Goal: Obtain resource: Obtain resource

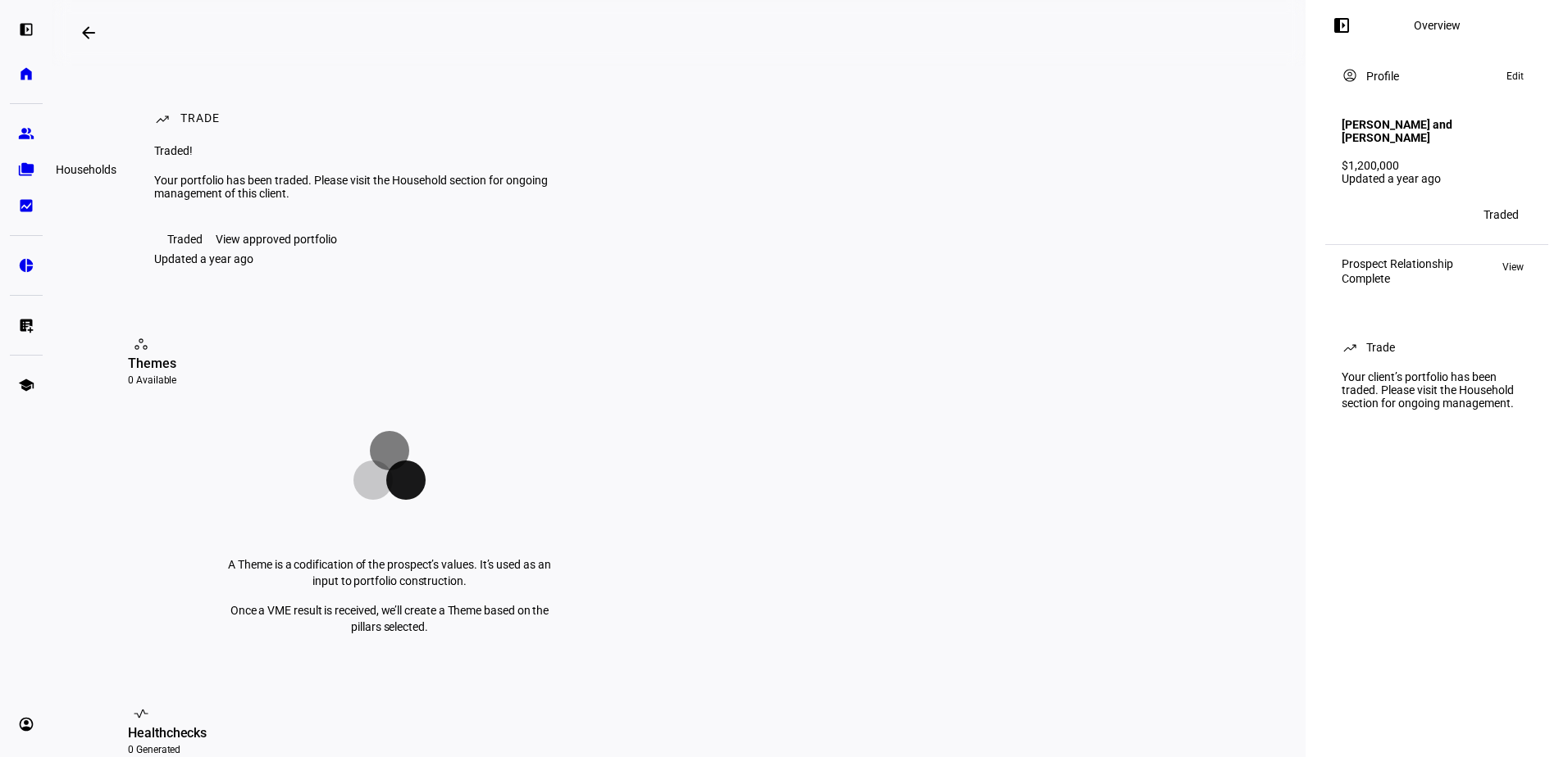
click at [31, 174] on eth-mat-symbol "folder_copy" at bounding box center [26, 169] width 16 height 16
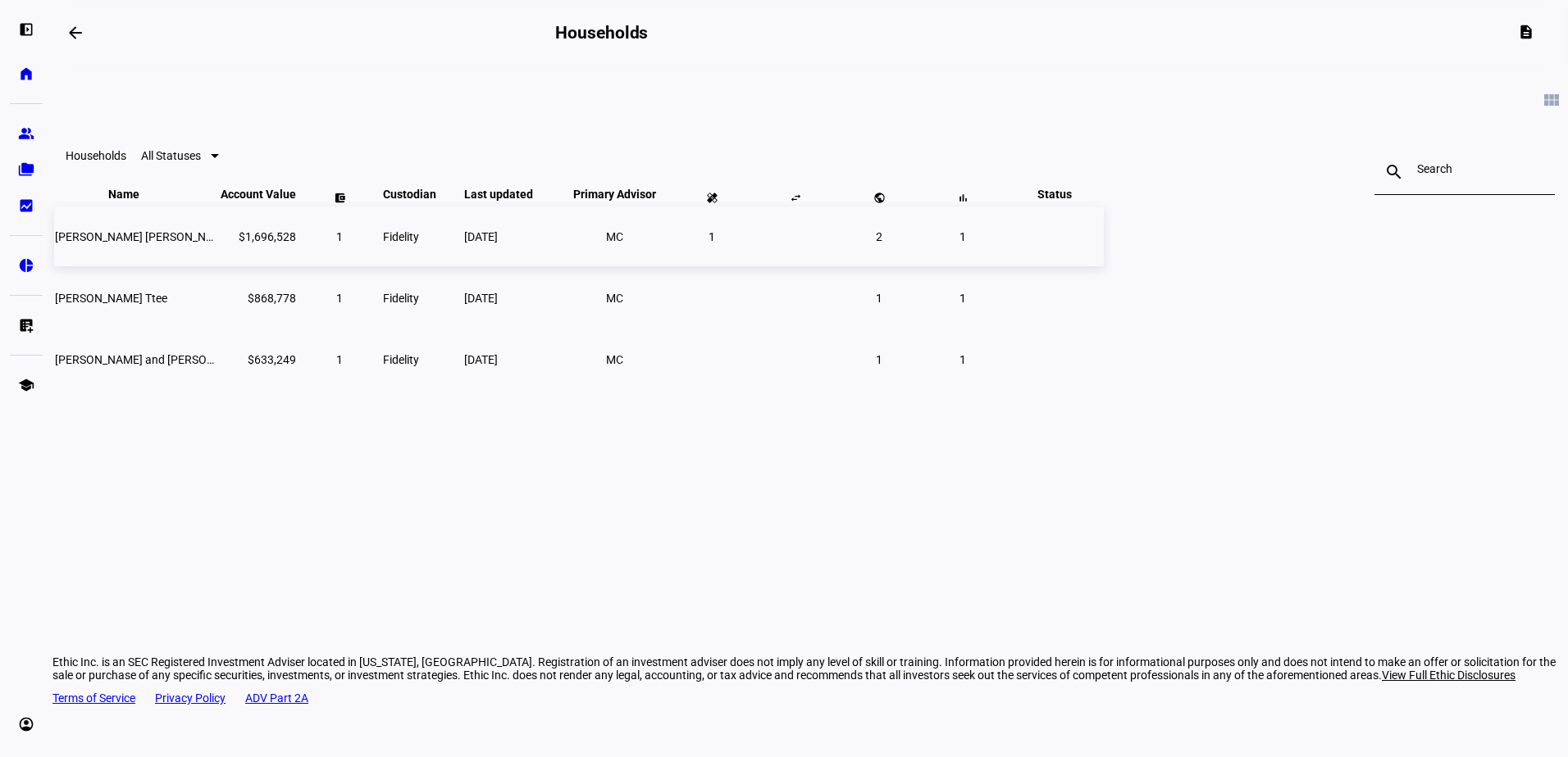
click at [233, 243] on span "[PERSON_NAME] [PERSON_NAME]" at bounding box center [144, 237] width 178 height 13
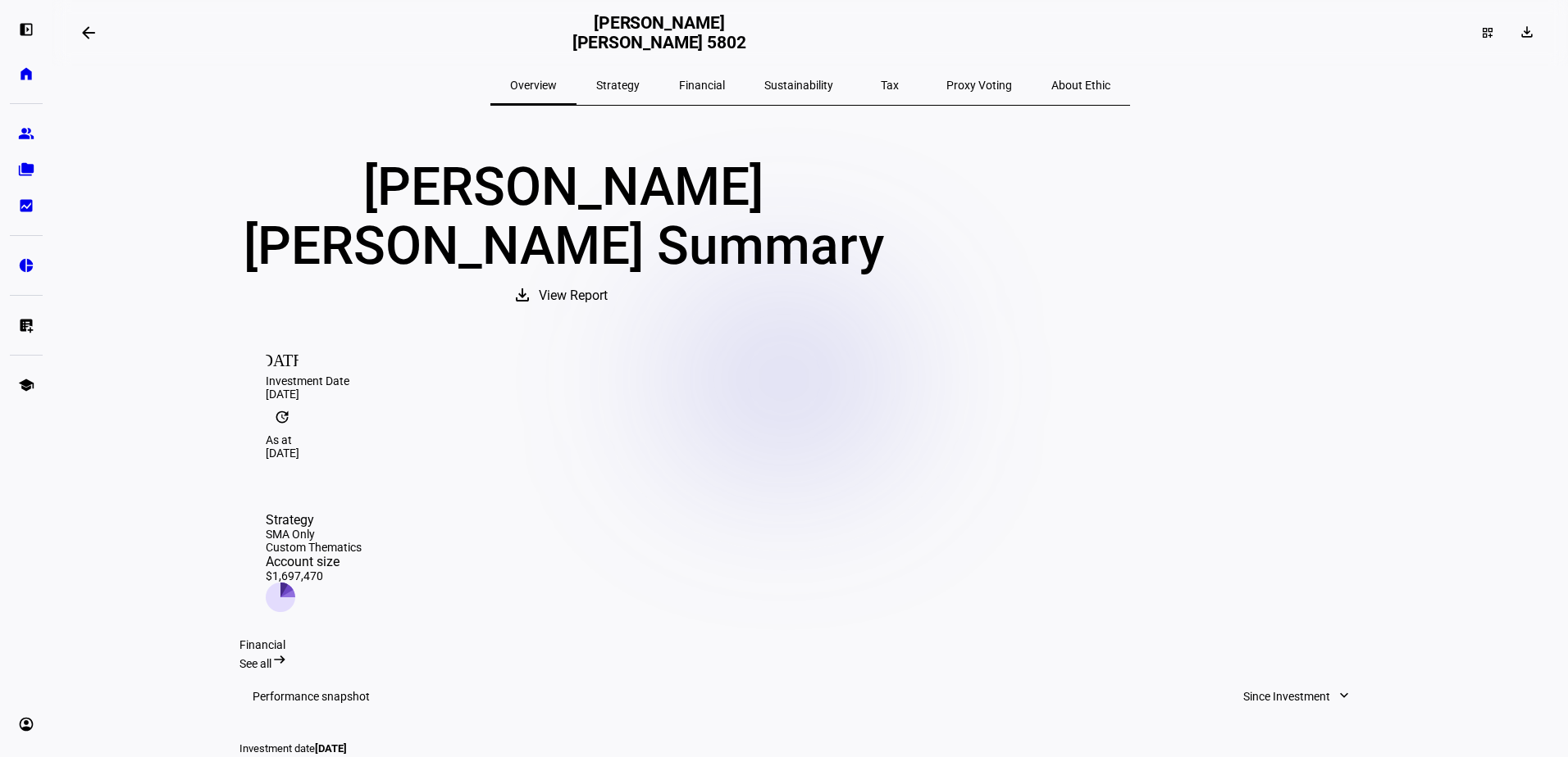
click at [881, 85] on span "Tax" at bounding box center [889, 85] width 18 height 11
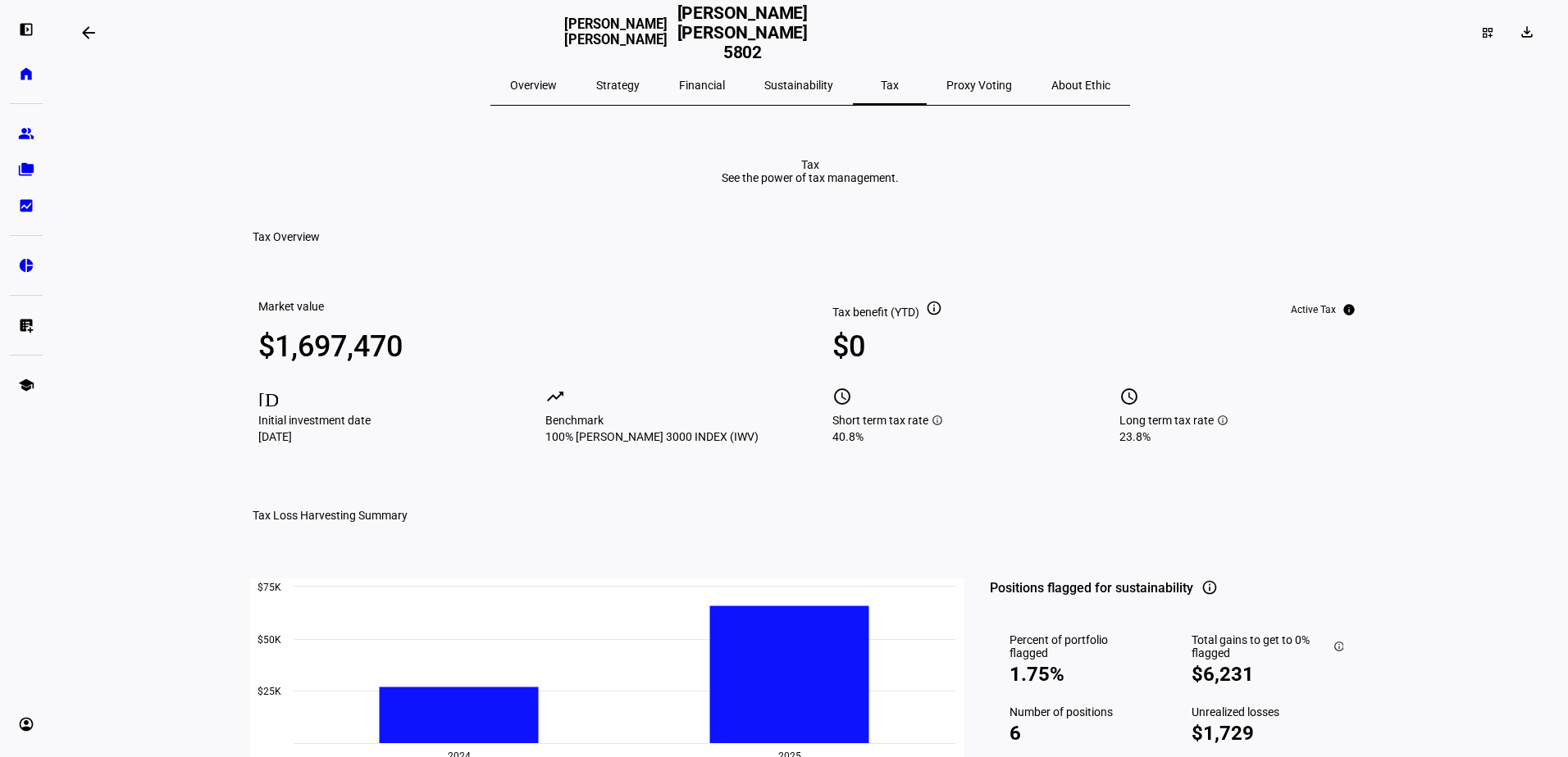
click at [557, 94] on span "Overview" at bounding box center [533, 85] width 46 height 40
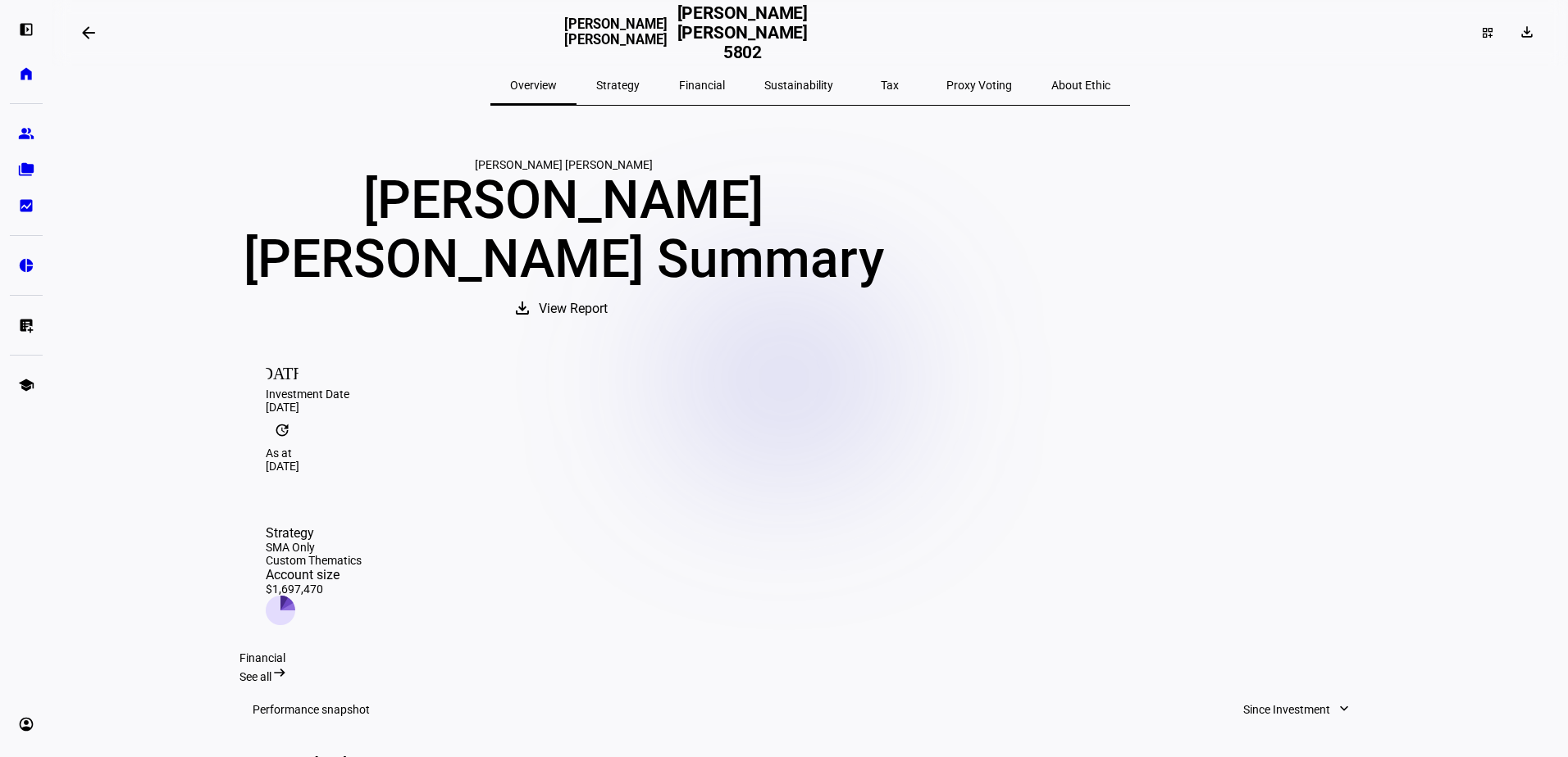
click at [608, 328] on span "View Report" at bounding box center [573, 309] width 69 height 40
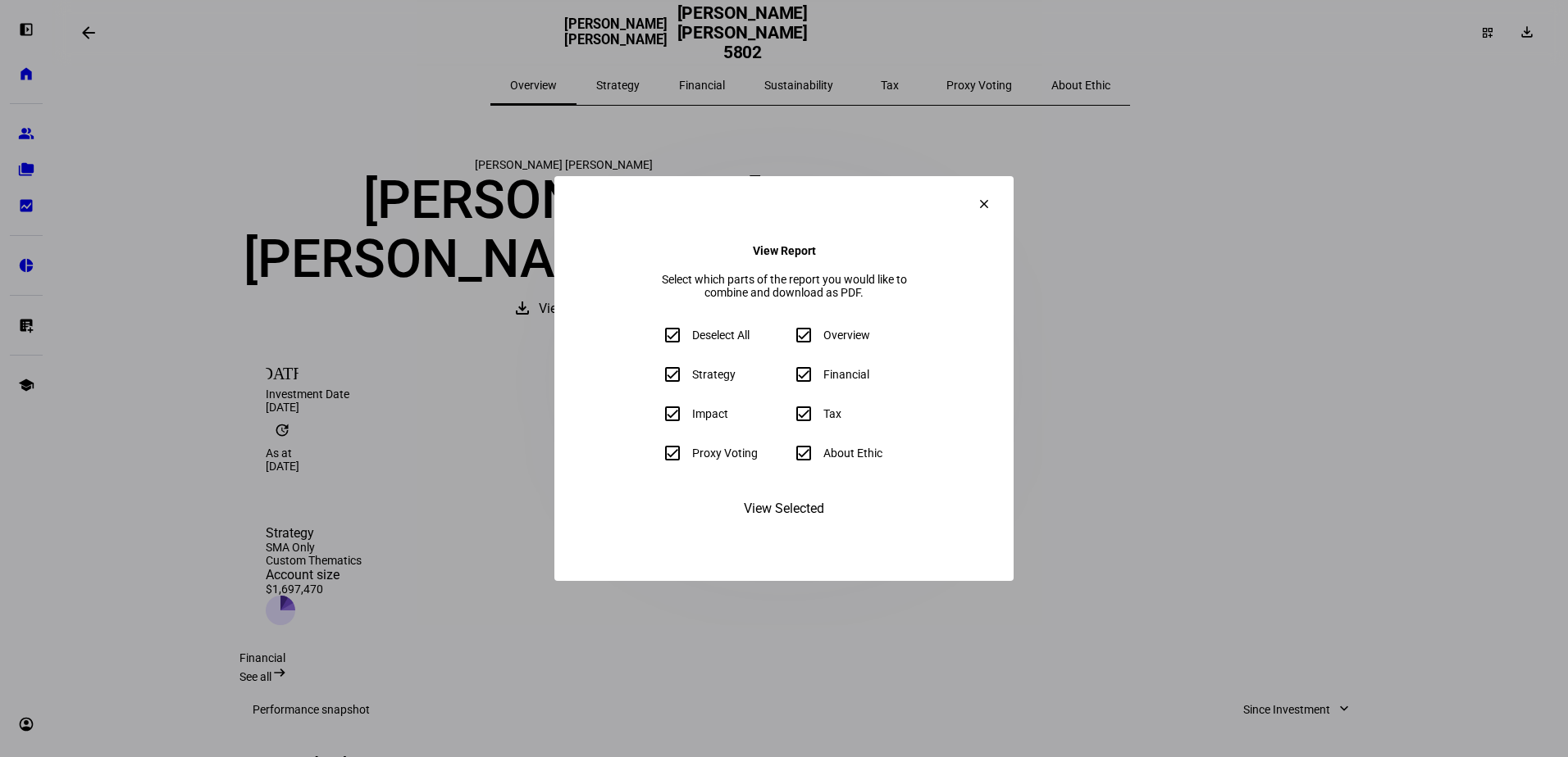
click at [791, 529] on span "View Selected" at bounding box center [783, 509] width 80 height 40
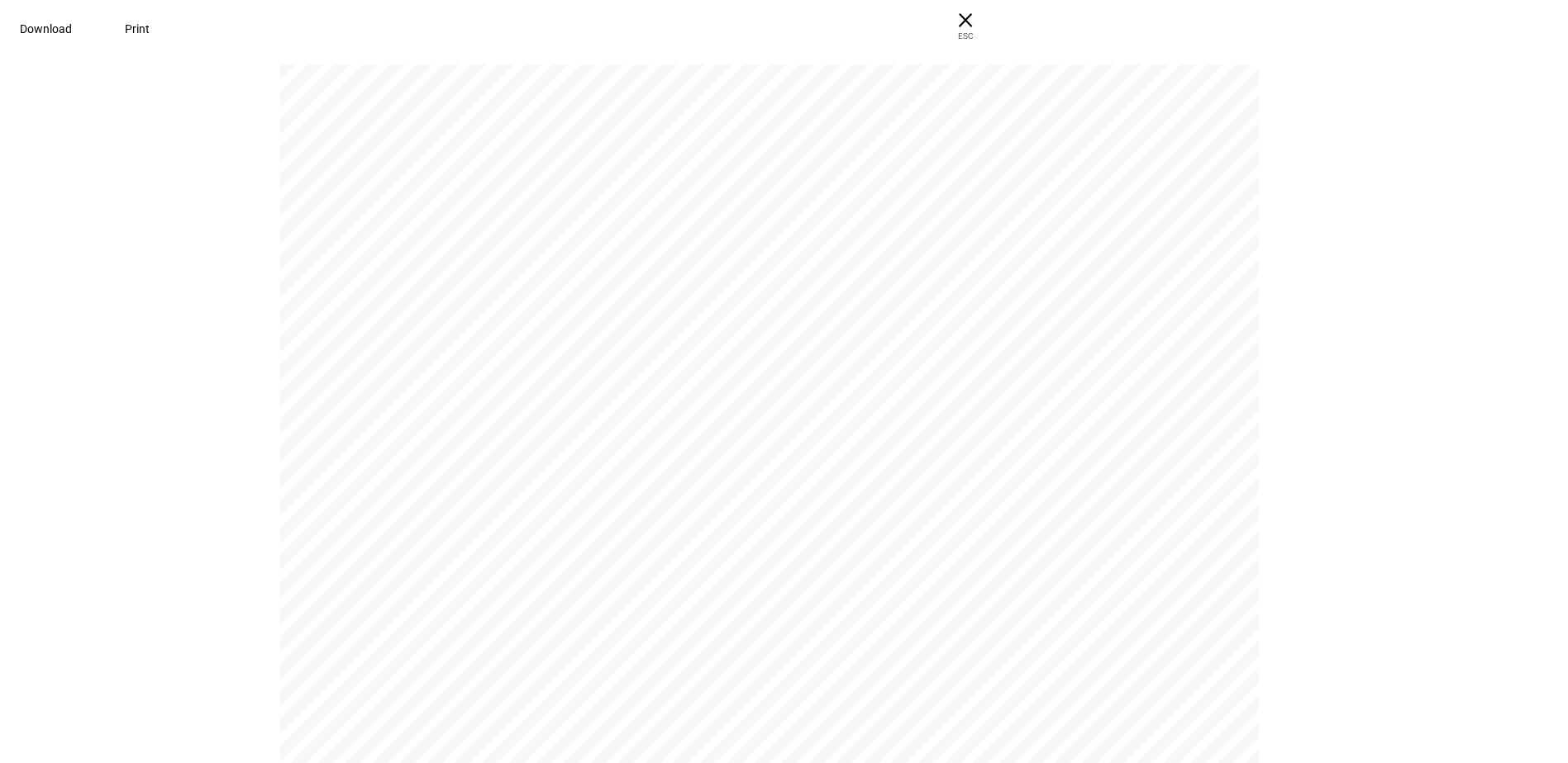
click at [150, 32] on span "Print" at bounding box center [137, 29] width 25 height 13
